Goal: Find specific page/section: Find specific page/section

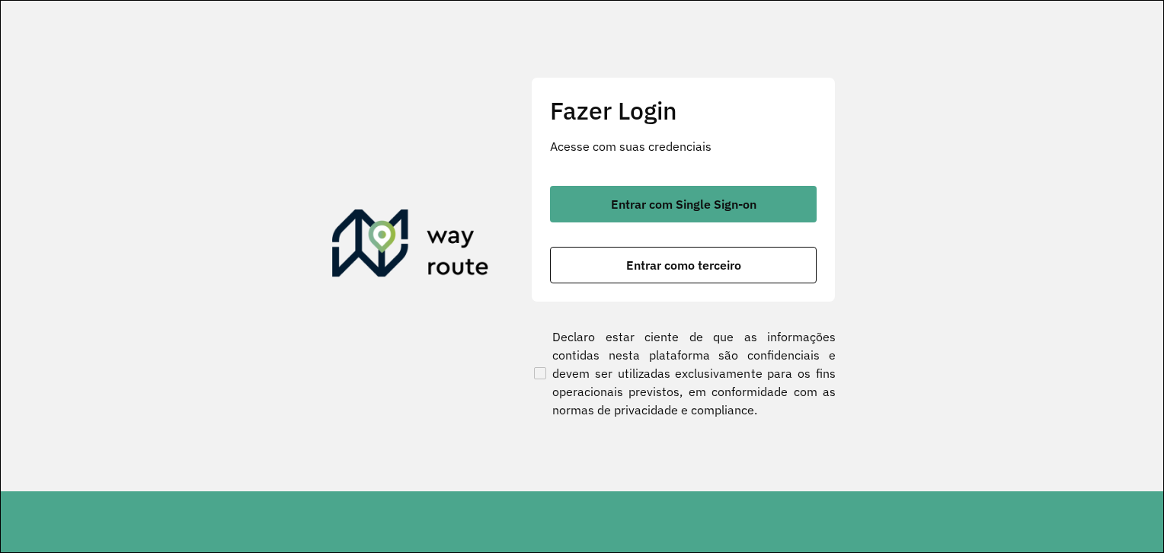
click at [612, 206] on span "Entrar com Single Sign-on" at bounding box center [683, 204] width 145 height 12
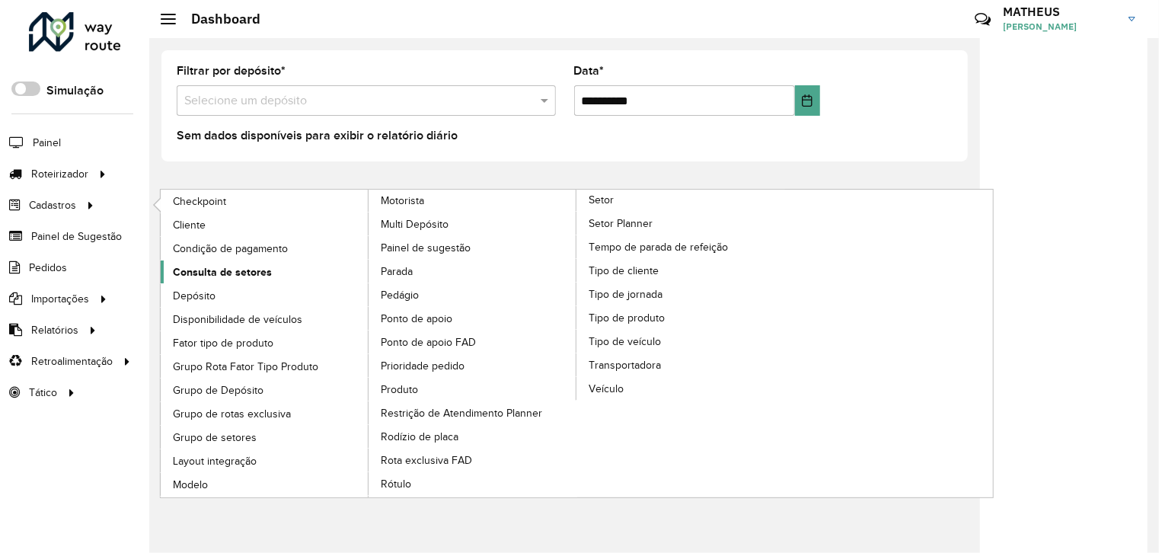
click at [219, 274] on span "Consulta de setores" at bounding box center [222, 272] width 99 height 16
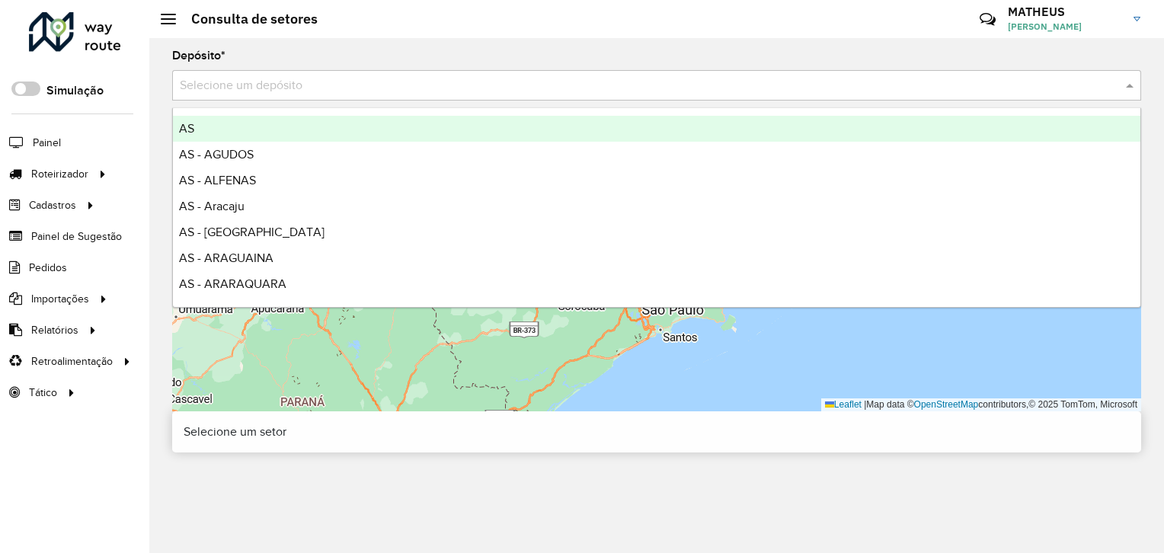
click at [321, 97] on div "Selecione um depósito" at bounding box center [656, 85] width 969 height 30
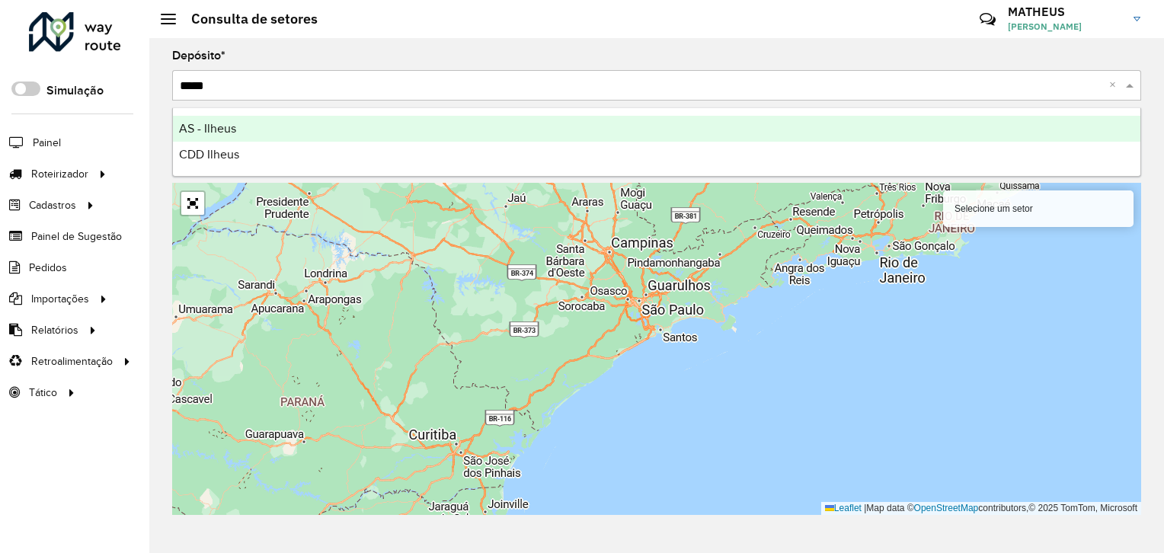
type input "******"
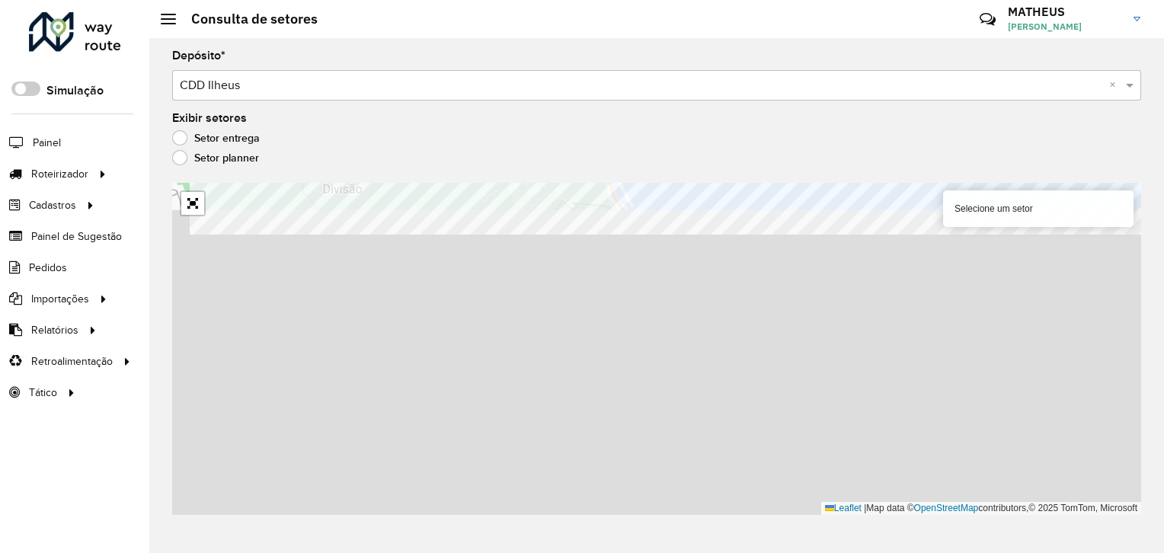
click at [708, 95] on formly-group "Depósito * Selecione um depósito × CDD Ilheus × Exibir setores Setor entrega Se…" at bounding box center [656, 282] width 969 height 465
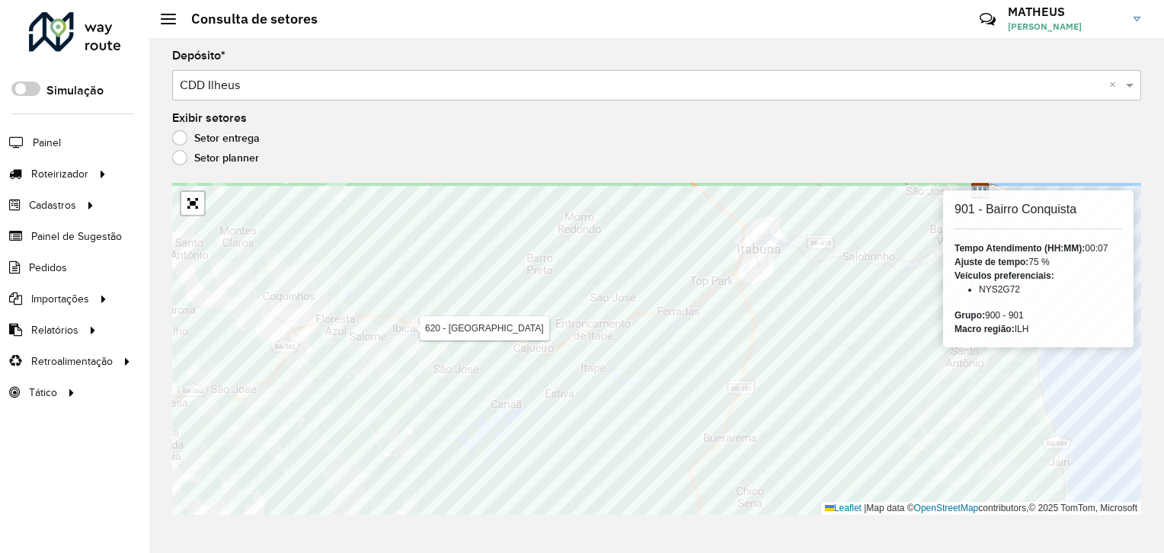
click at [370, 552] on html "Aguarde... Pop-up bloqueado! Seu navegador bloqueou automáticamente a abertura …" at bounding box center [582, 276] width 1164 height 553
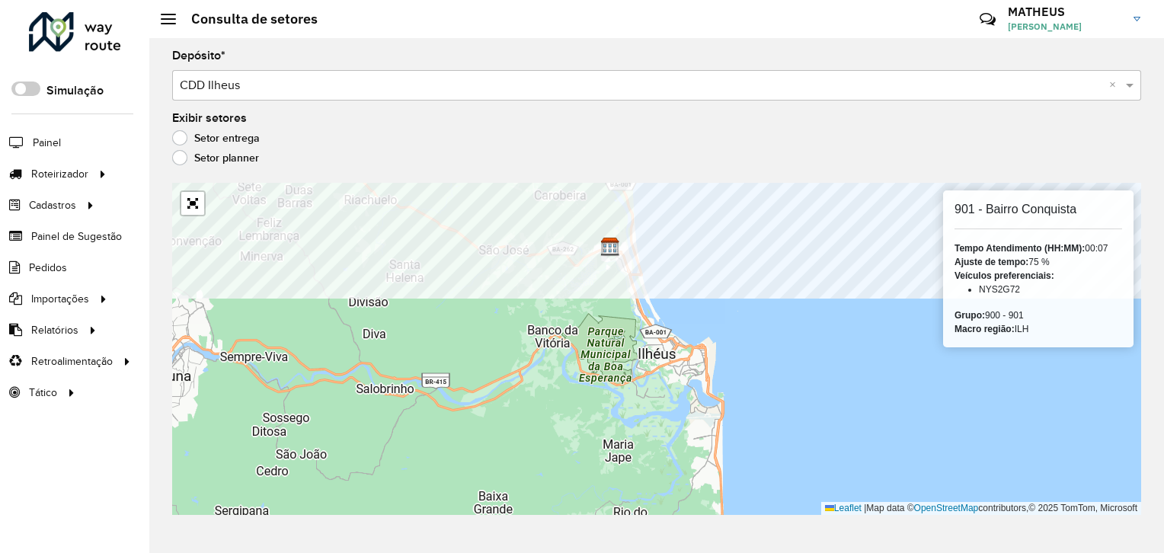
click at [594, 124] on formly-group "Depósito * Selecione um depósito × CDD Ilheus × Exibir setores Setor entrega Se…" at bounding box center [656, 282] width 969 height 465
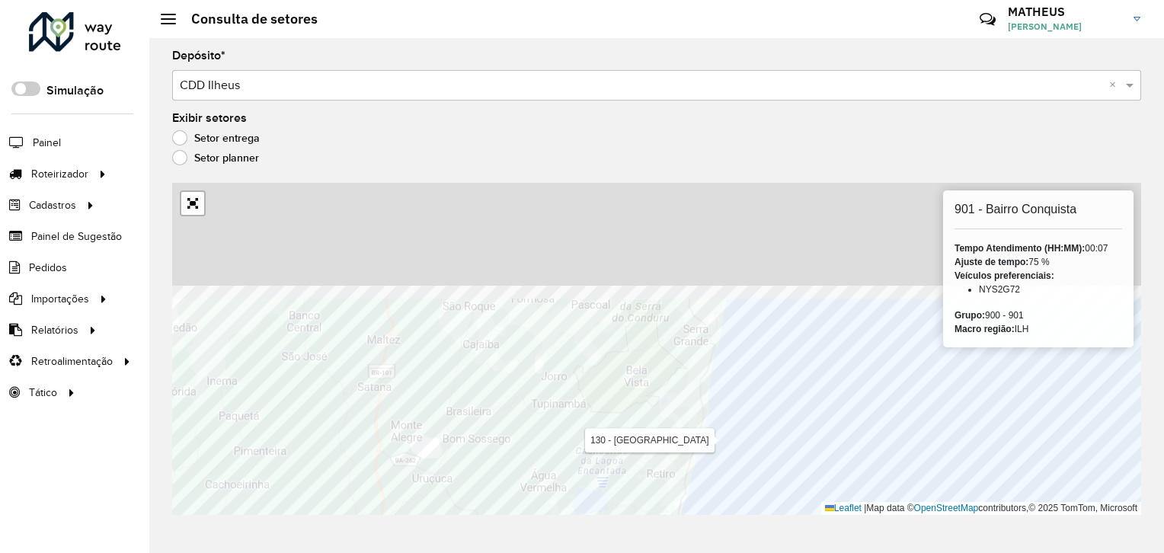
click at [665, 517] on div "Depósito * Selecione um depósito × CDD Ilheus × Exibir setores Setor entrega Se…" at bounding box center [656, 295] width 1015 height 515
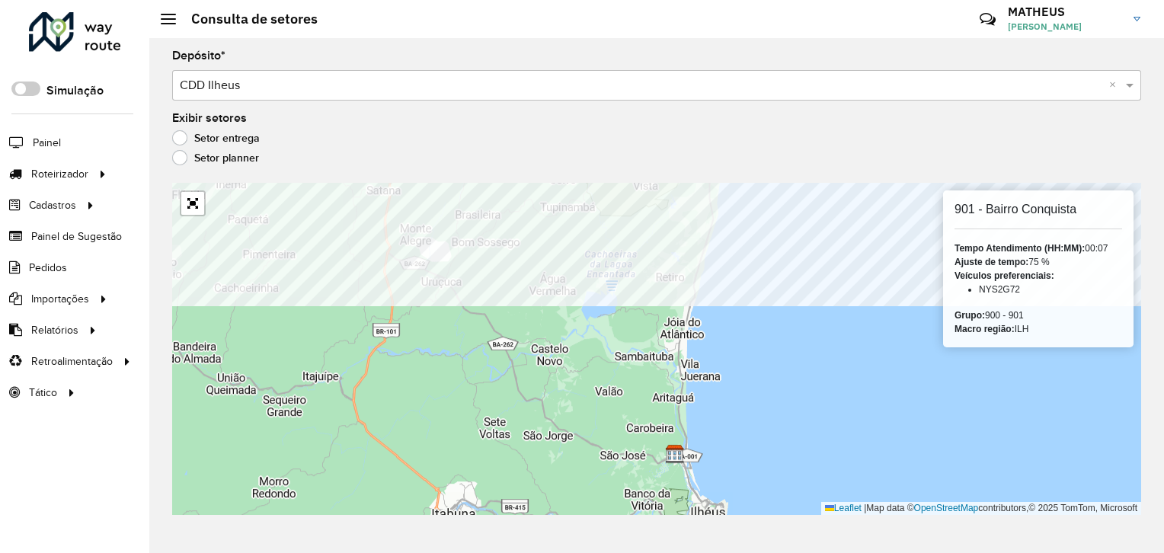
click at [703, 174] on div "Depósito * Selecione um depósito × CDD Ilheus × Exibir setores Setor entrega Se…" at bounding box center [656, 295] width 1015 height 515
